Goal: Find specific page/section: Find specific page/section

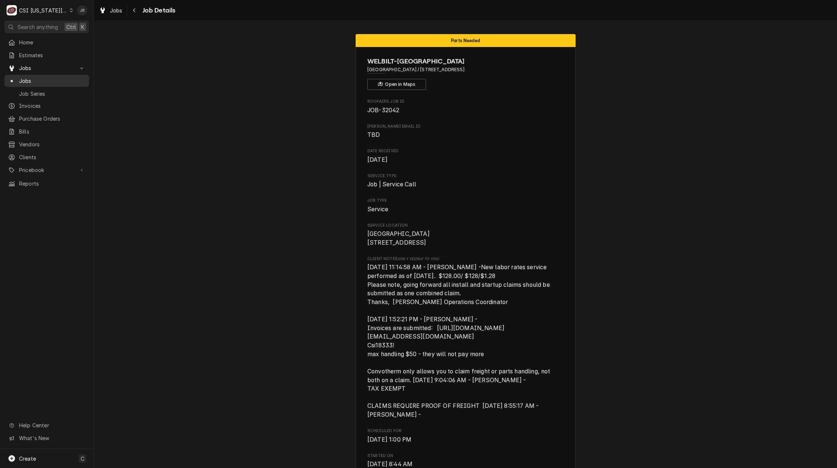
scroll to position [1012, 0]
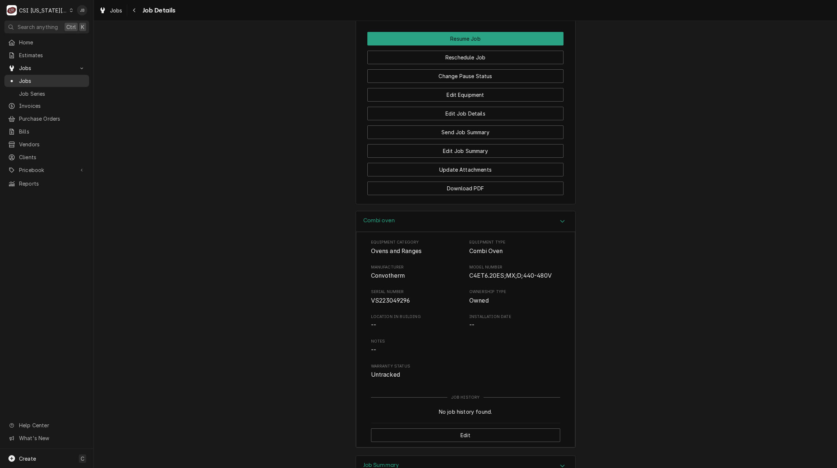
click at [44, 79] on span "Jobs" at bounding box center [52, 81] width 66 height 8
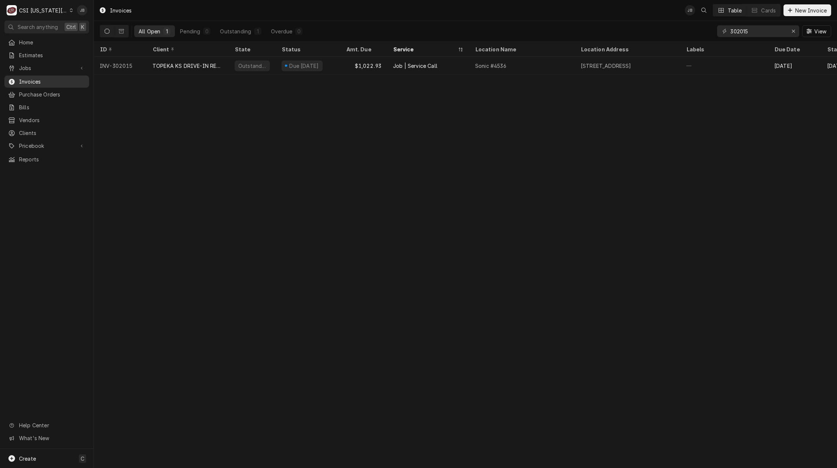
click at [37, 78] on span "Invoices" at bounding box center [52, 82] width 66 height 8
